Goal: Information Seeking & Learning: Learn about a topic

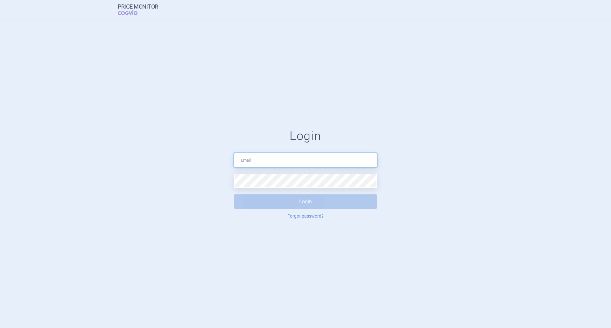
click at [284, 162] on input "text" at bounding box center [305, 160] width 143 height 14
click at [237, 157] on input "text" at bounding box center [305, 160] width 143 height 14
type input "[EMAIL_ADDRESS][DOMAIN_NAME]"
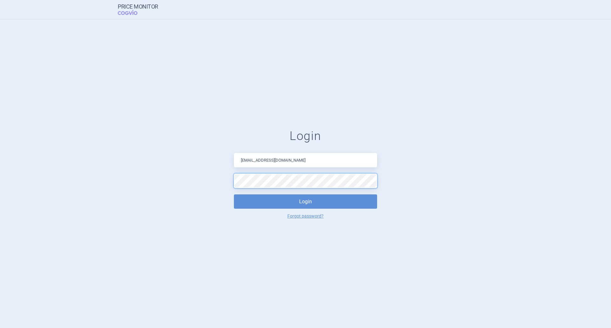
click at [234, 194] on button "Login" at bounding box center [305, 201] width 143 height 14
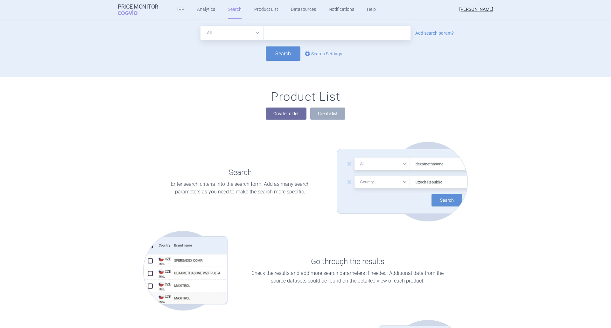
click at [269, 34] on input "text" at bounding box center [336, 33] width 147 height 14
type input "[MEDICAL_DATA]"
click at [279, 53] on button "Search" at bounding box center [283, 53] width 35 height 14
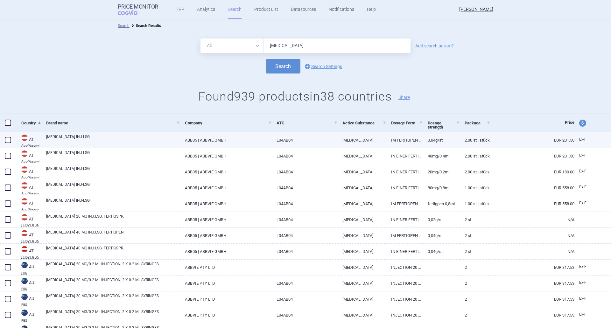
click at [59, 136] on link "[MEDICAL_DATA] INJ-LSG" at bounding box center [113, 139] width 134 height 11
select select "EUR"
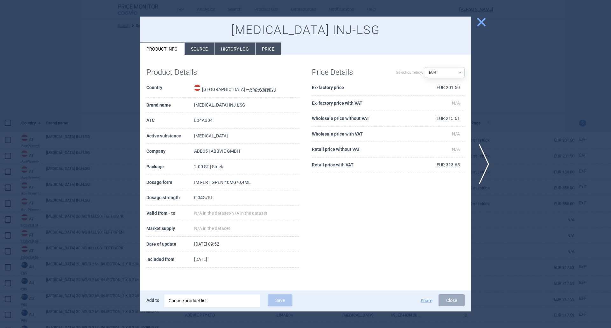
drag, startPoint x: 244, startPoint y: 260, endPoint x: 231, endPoint y: 237, distance: 26.6
click at [214, 238] on tbody "Country [GEOGRAPHIC_DATA] — Apo-Warenv.I Brand name [MEDICAL_DATA] INJ-LSG ATC …" at bounding box center [222, 173] width 153 height 187
click at [323, 252] on div "Product Details Country [GEOGRAPHIC_DATA] — Apo-Warenv.I Brand name [MEDICAL_DA…" at bounding box center [305, 167] width 331 height 213
click at [272, 45] on li "Price" at bounding box center [267, 49] width 25 height 12
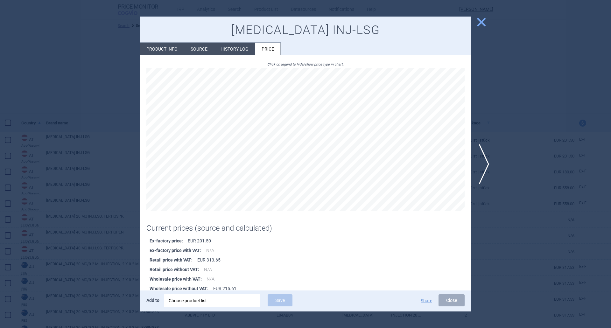
click at [229, 48] on li "History log" at bounding box center [234, 49] width 41 height 12
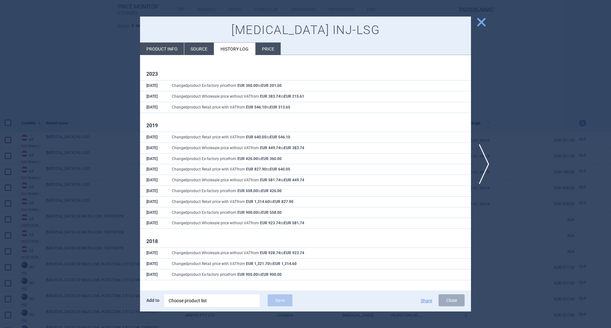
click at [262, 49] on li "Price" at bounding box center [267, 49] width 25 height 12
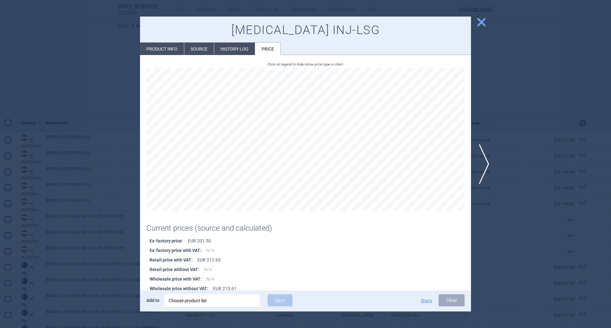
click at [242, 47] on li "History log" at bounding box center [234, 49] width 41 height 12
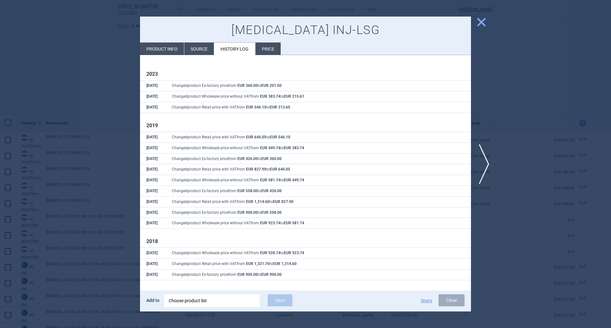
click at [190, 48] on li "Source" at bounding box center [199, 49] width 30 height 12
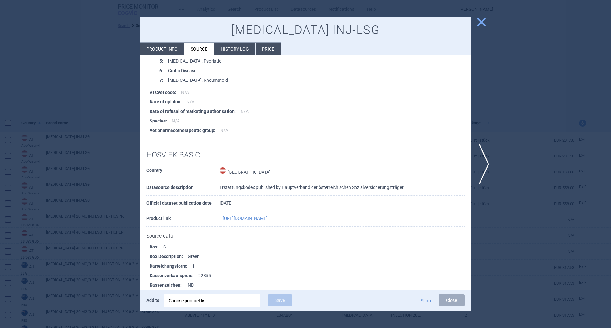
scroll to position [954, 0]
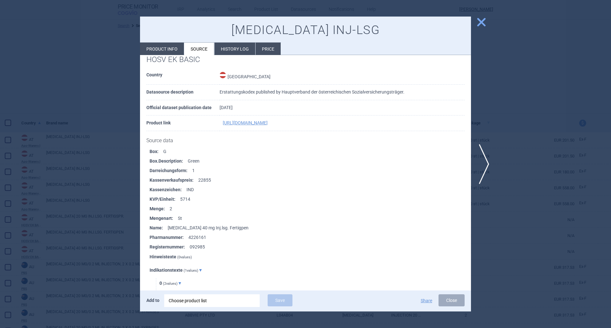
click at [156, 48] on li "Product info" at bounding box center [162, 49] width 44 height 12
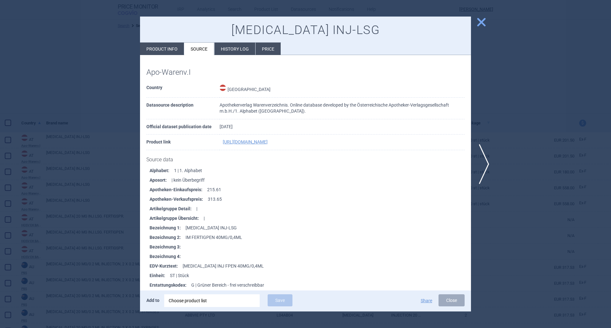
select select "EUR"
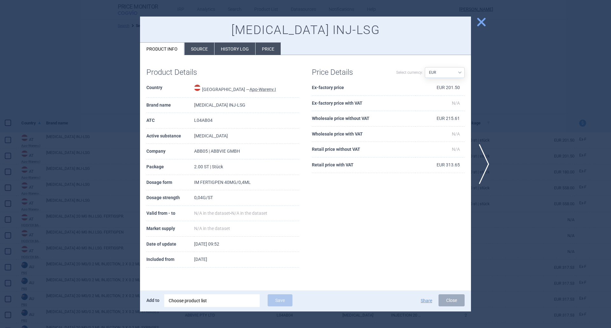
click at [482, 18] on span "close" at bounding box center [481, 22] width 11 height 11
